Goal: Task Accomplishment & Management: Use online tool/utility

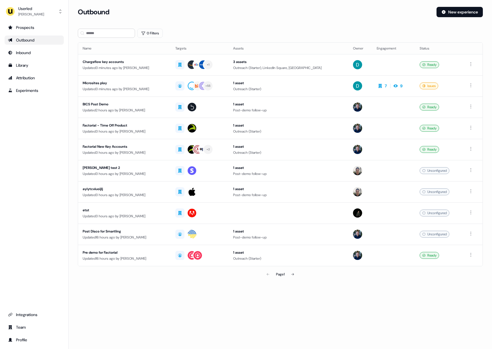
click at [262, 20] on div "Outbound New experience" at bounding box center [280, 15] width 405 height 17
click at [38, 30] on div "Prospects" at bounding box center [34, 28] width 52 height 6
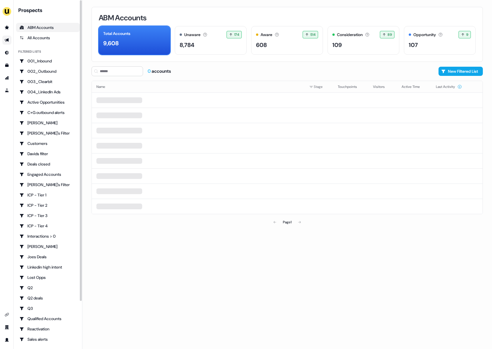
click at [7, 40] on icon "Go to outbound experience" at bounding box center [7, 40] width 4 height 4
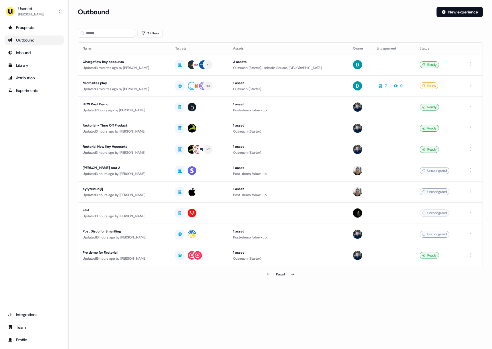
click at [46, 42] on div "Outbound" at bounding box center [34, 40] width 52 height 6
click at [165, 83] on div "Microsites play" at bounding box center [125, 83] width 84 height 6
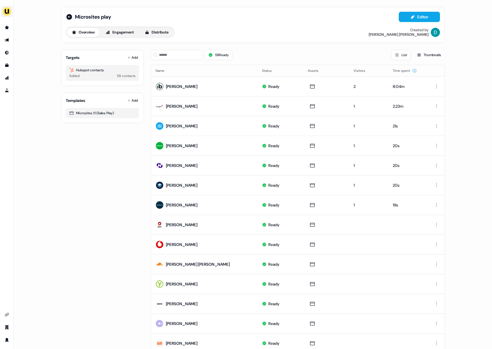
click at [3, 15] on div "side nav menu" at bounding box center [6, 11] width 9 height 9
click at [16, 27] on div "Impersonate (Admin)" at bounding box center [29, 27] width 54 height 10
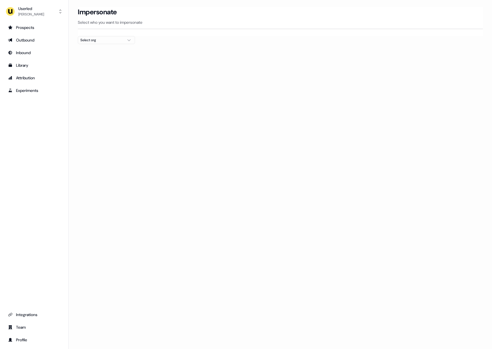
click at [86, 41] on div "Select org" at bounding box center [101, 40] width 43 height 6
type input "*****"
click at [96, 59] on div "Canva" at bounding box center [106, 60] width 57 height 9
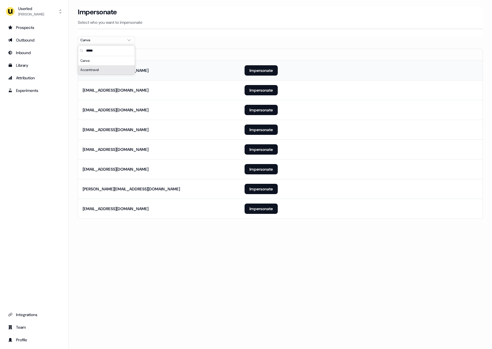
click at [235, 54] on th "Email" at bounding box center [159, 54] width 162 height 11
click at [267, 188] on button "Impersonate" at bounding box center [261, 189] width 33 height 10
